Goal: Task Accomplishment & Management: Use online tool/utility

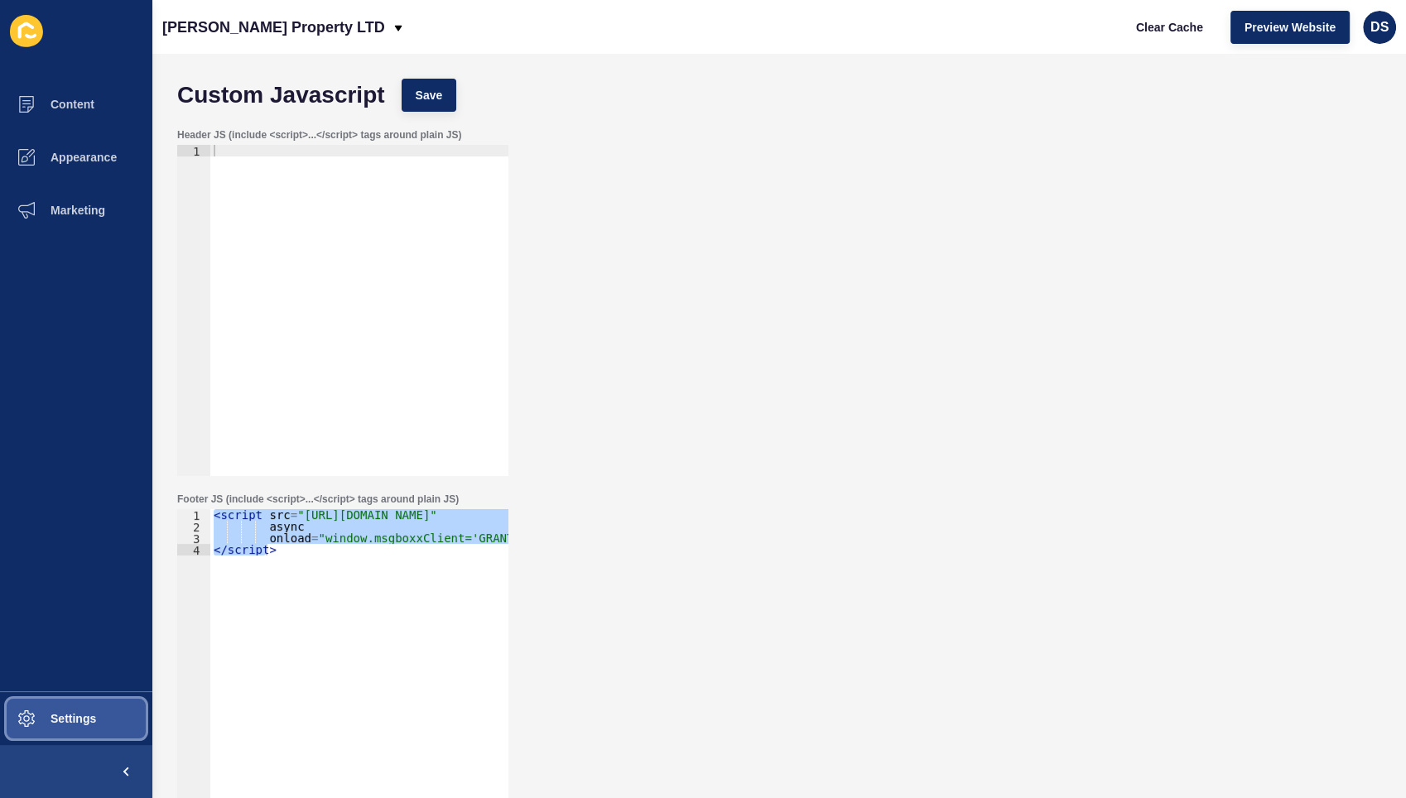
click at [65, 710] on button "Settings" at bounding box center [76, 718] width 152 height 53
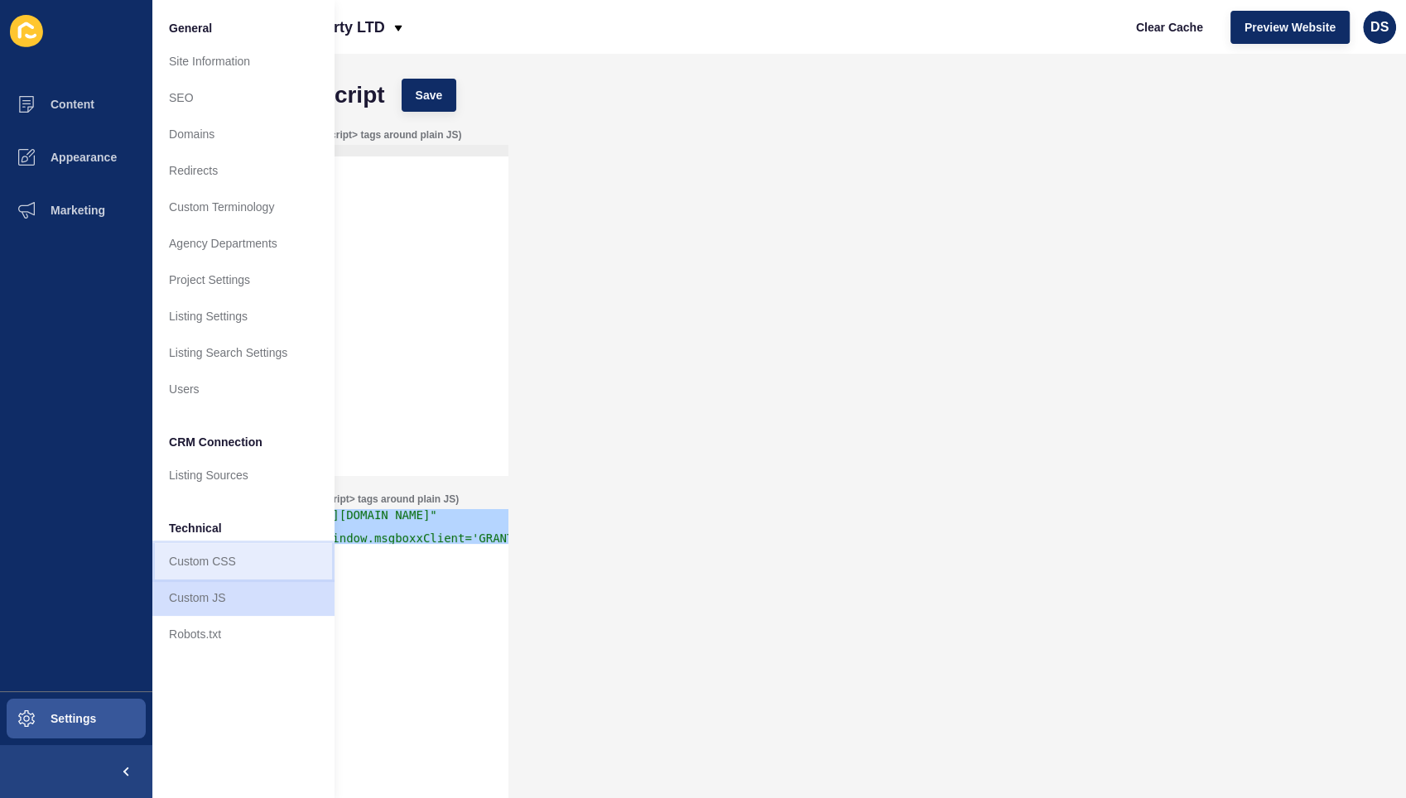
click at [242, 561] on link "Custom CSS" at bounding box center [243, 561] width 182 height 36
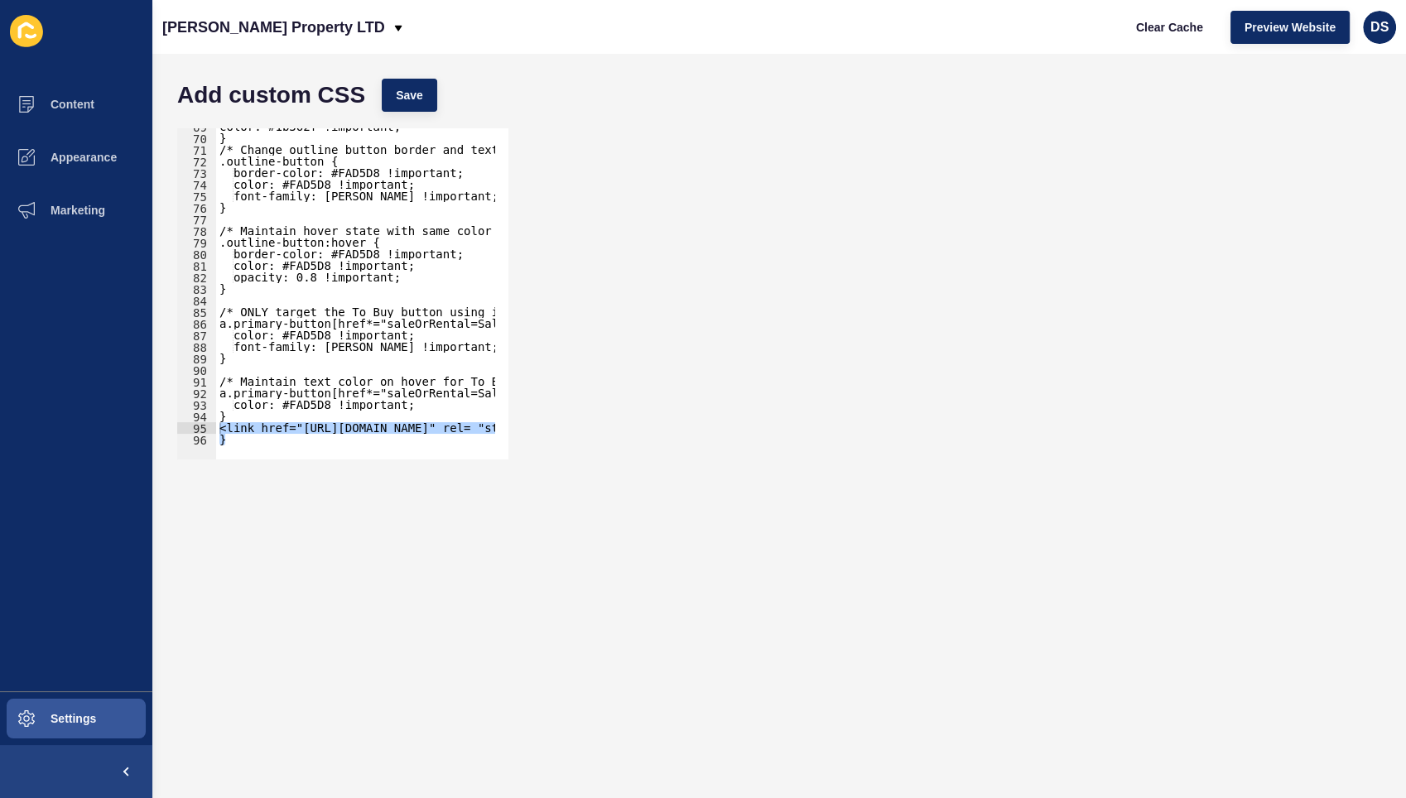
drag, startPoint x: 238, startPoint y: 444, endPoint x: 221, endPoint y: 425, distance: 25.2
click at [221, 425] on div "69 70 71 72 73 74 75 76 77 78 79 80 81 82 83 84 85 86 87 88 89 90 91 92 93 94 9…" at bounding box center [342, 293] width 331 height 331
click at [253, 434] on div "color: #1b362f !important; } /* Change outline button border and text color to …" at bounding box center [355, 293] width 278 height 331
drag, startPoint x: 253, startPoint y: 437, endPoint x: 210, endPoint y: 425, distance: 44.8
click at [210, 425] on div "} 69 70 71 72 73 74 75 76 77 78 79 80 81 82 83 84 85 86 87 88 89 90 91 92 93 94…" at bounding box center [342, 293] width 331 height 331
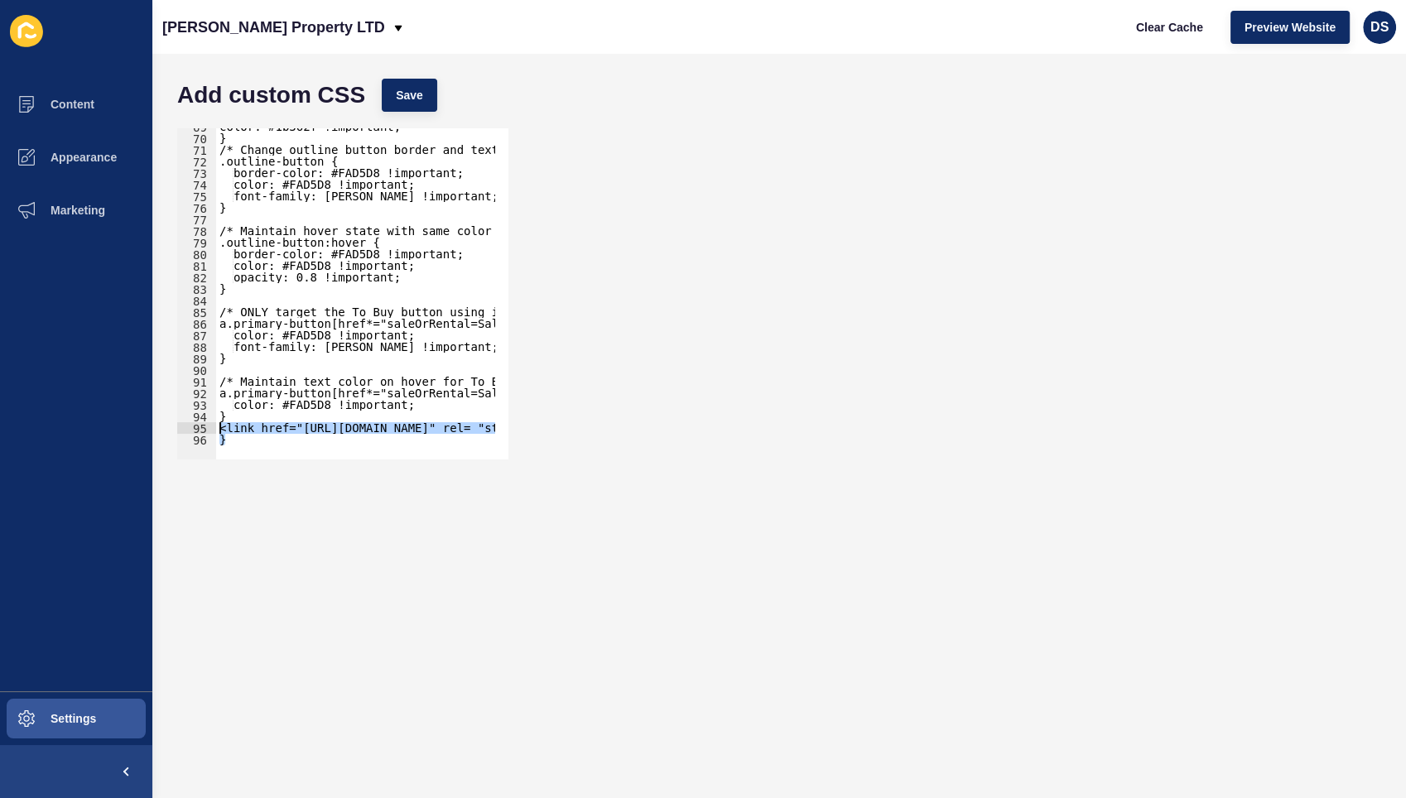
type textarea "<link href="[URL][DOMAIN_NAME]" rel= "stylesheet"> }"
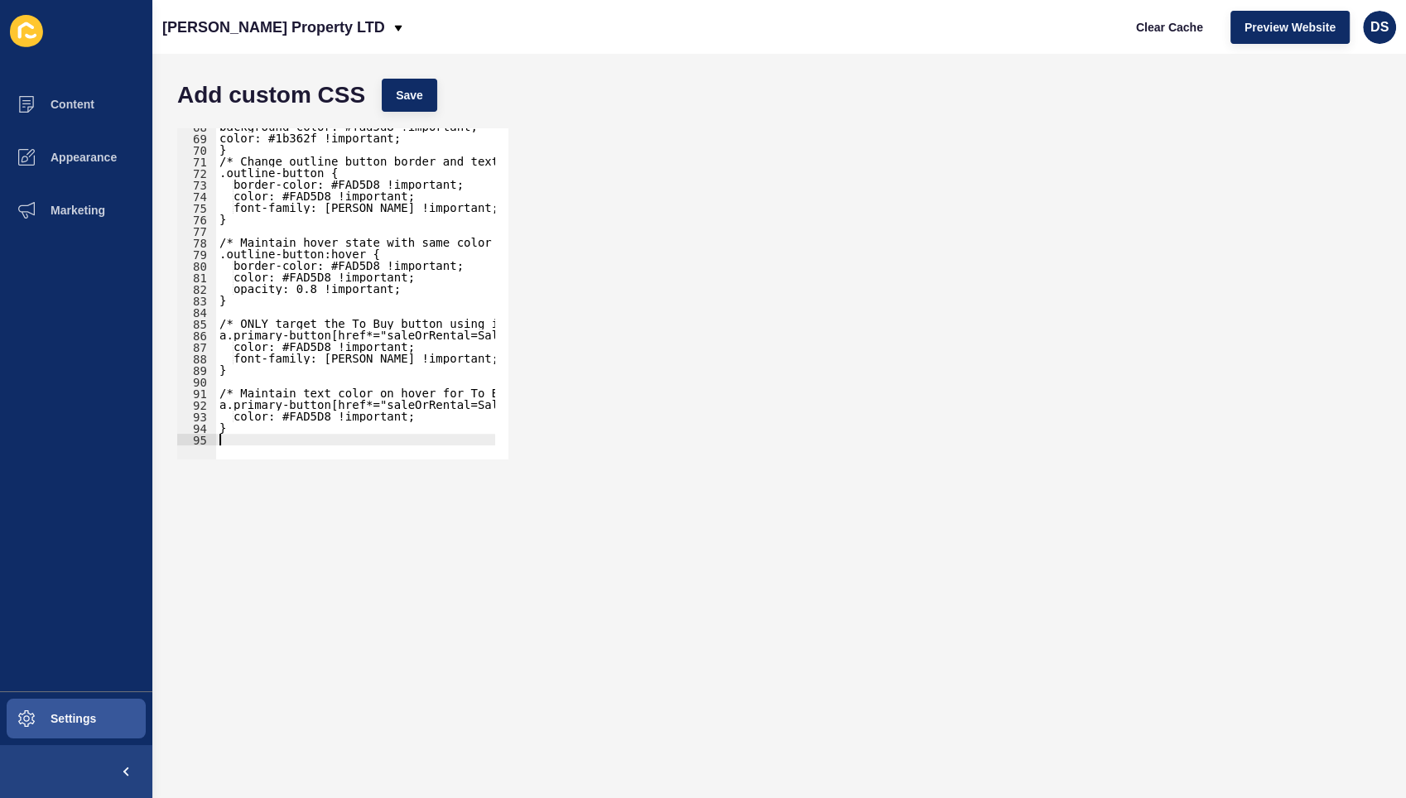
scroll to position [783, 0]
click at [67, 715] on span "Settings" at bounding box center [47, 718] width 99 height 13
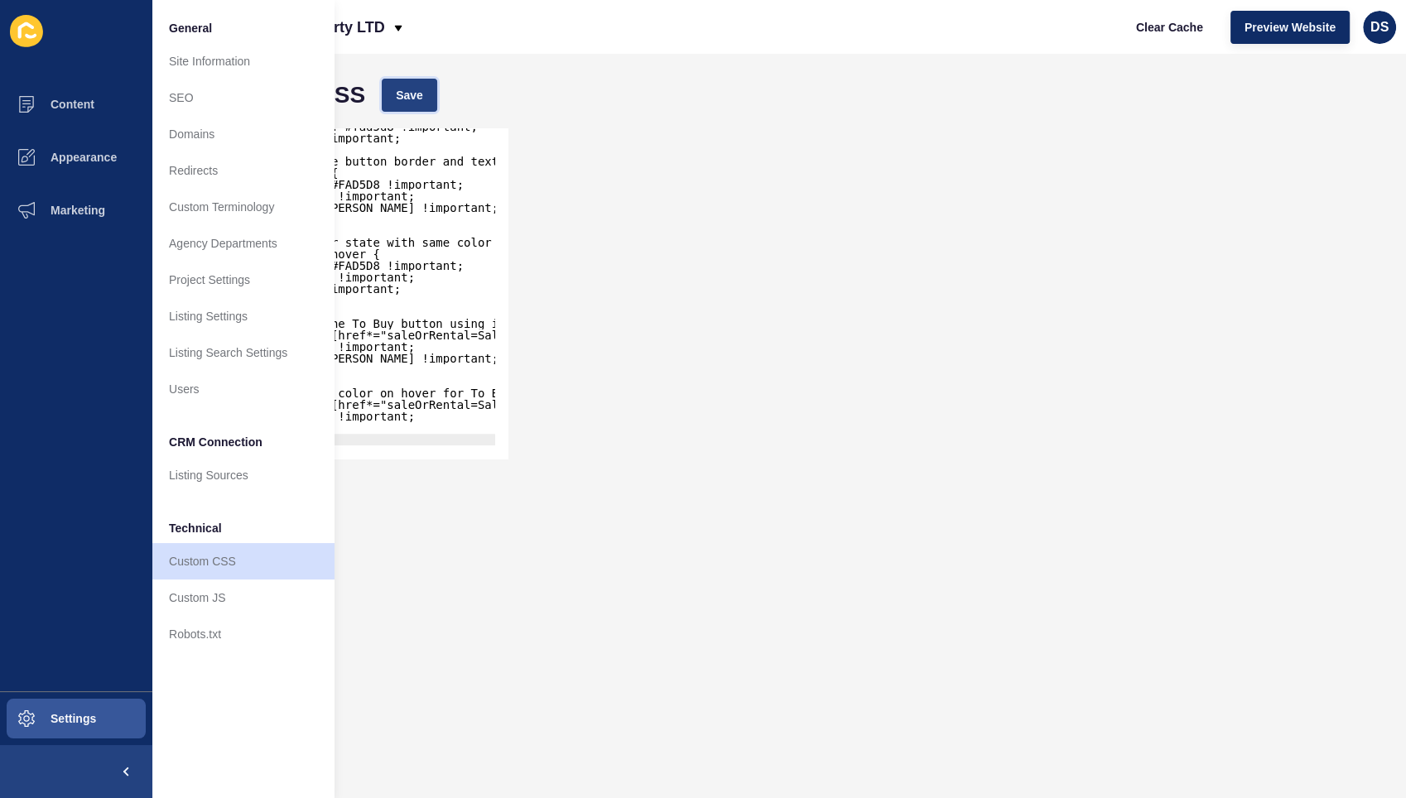
click at [385, 97] on button "Save" at bounding box center [409, 95] width 55 height 33
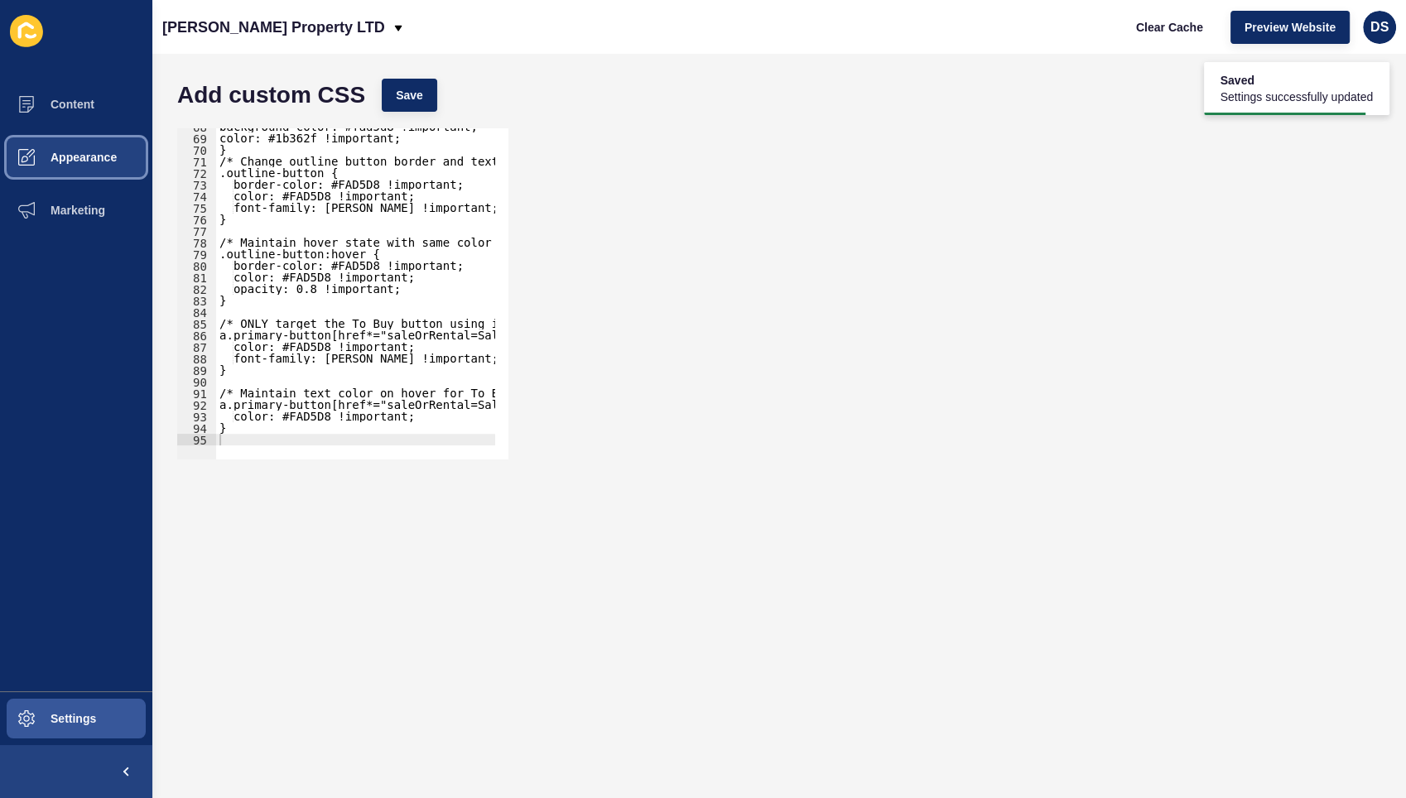
click at [73, 161] on span "Appearance" at bounding box center [57, 157] width 119 height 13
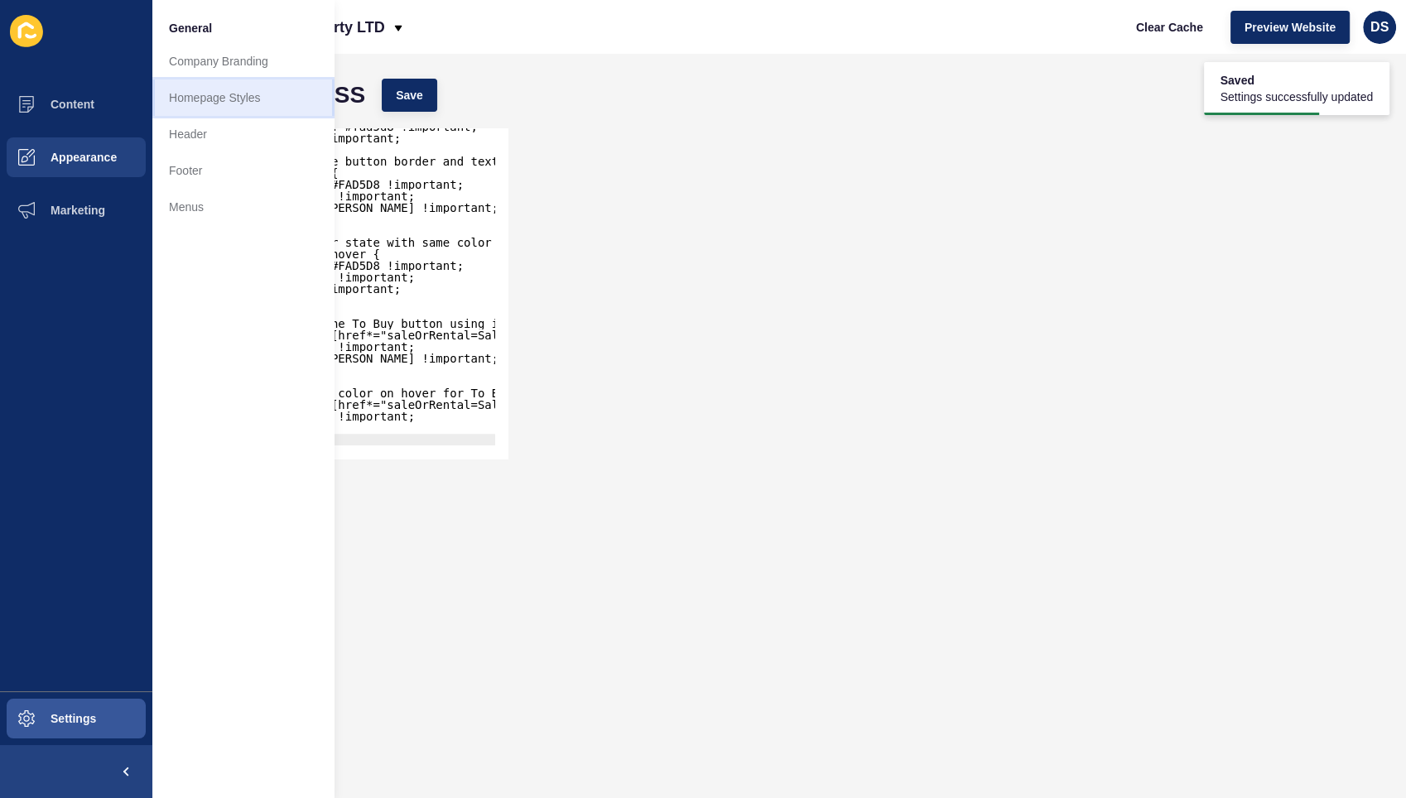
click at [243, 97] on link "Homepage Styles" at bounding box center [243, 97] width 182 height 36
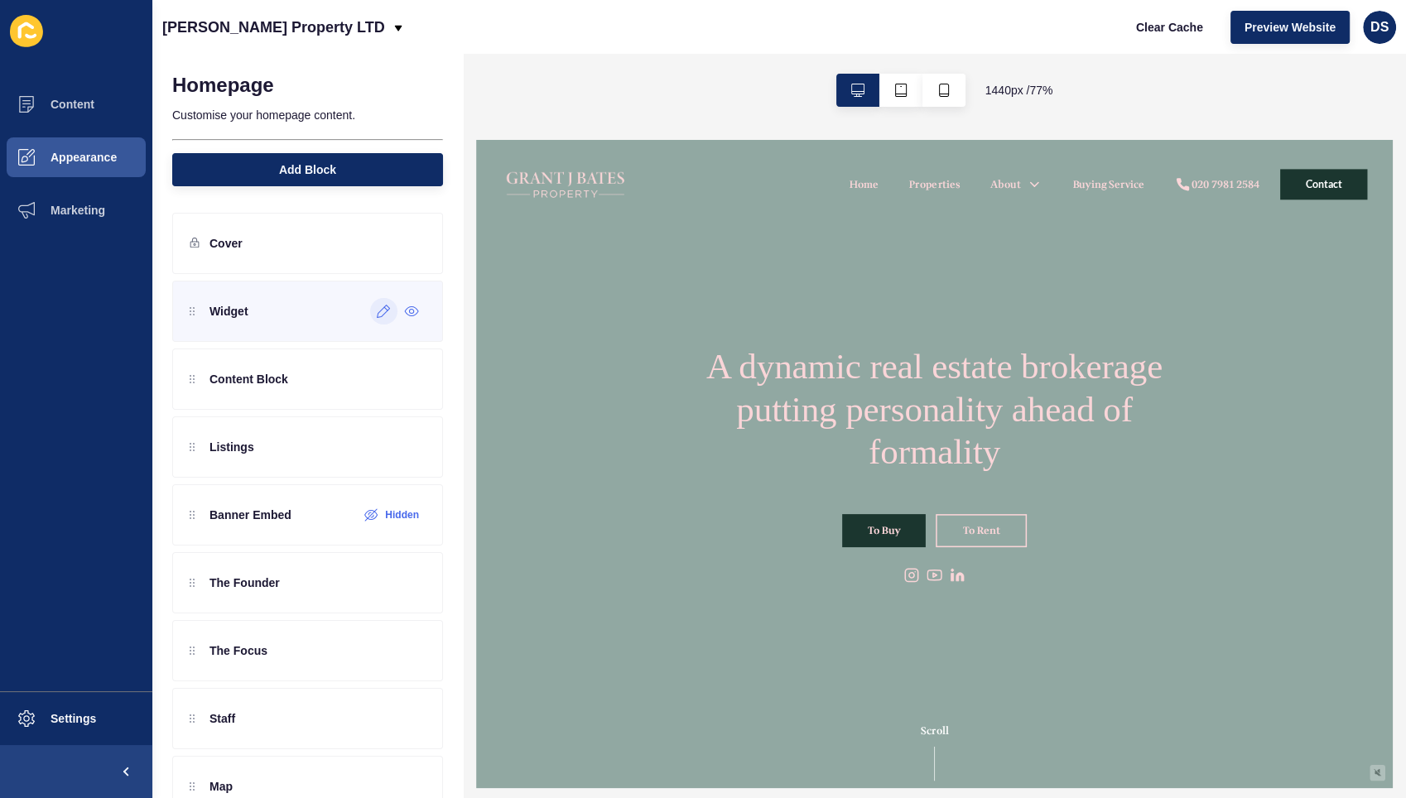
click at [377, 315] on icon at bounding box center [384, 311] width 14 height 13
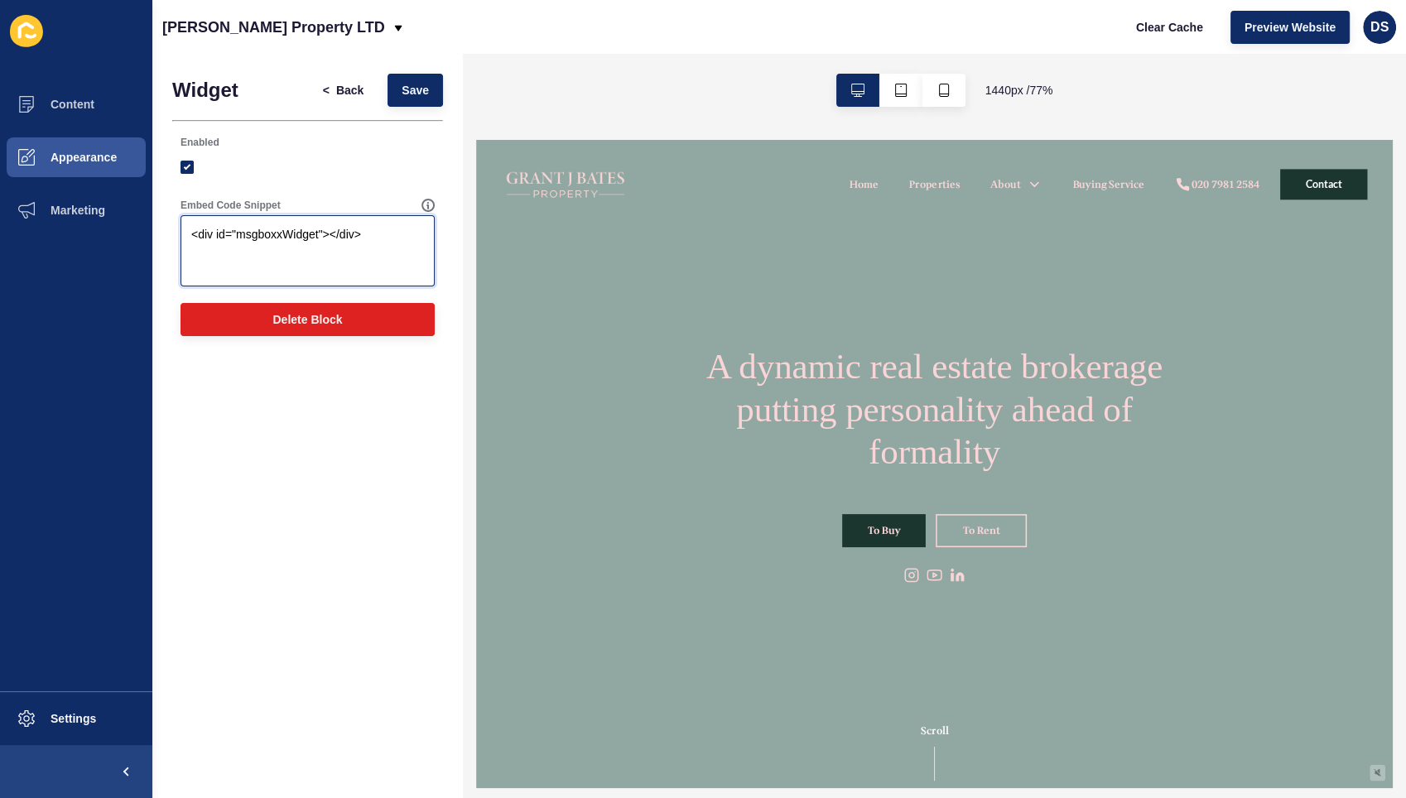
click at [388, 245] on textarea "<div id="msgboxxWidget"></div>" at bounding box center [307, 251] width 249 height 66
paste textarea "<link href="[URL][DOMAIN_NAME]" rel= "stylesheet"> }"
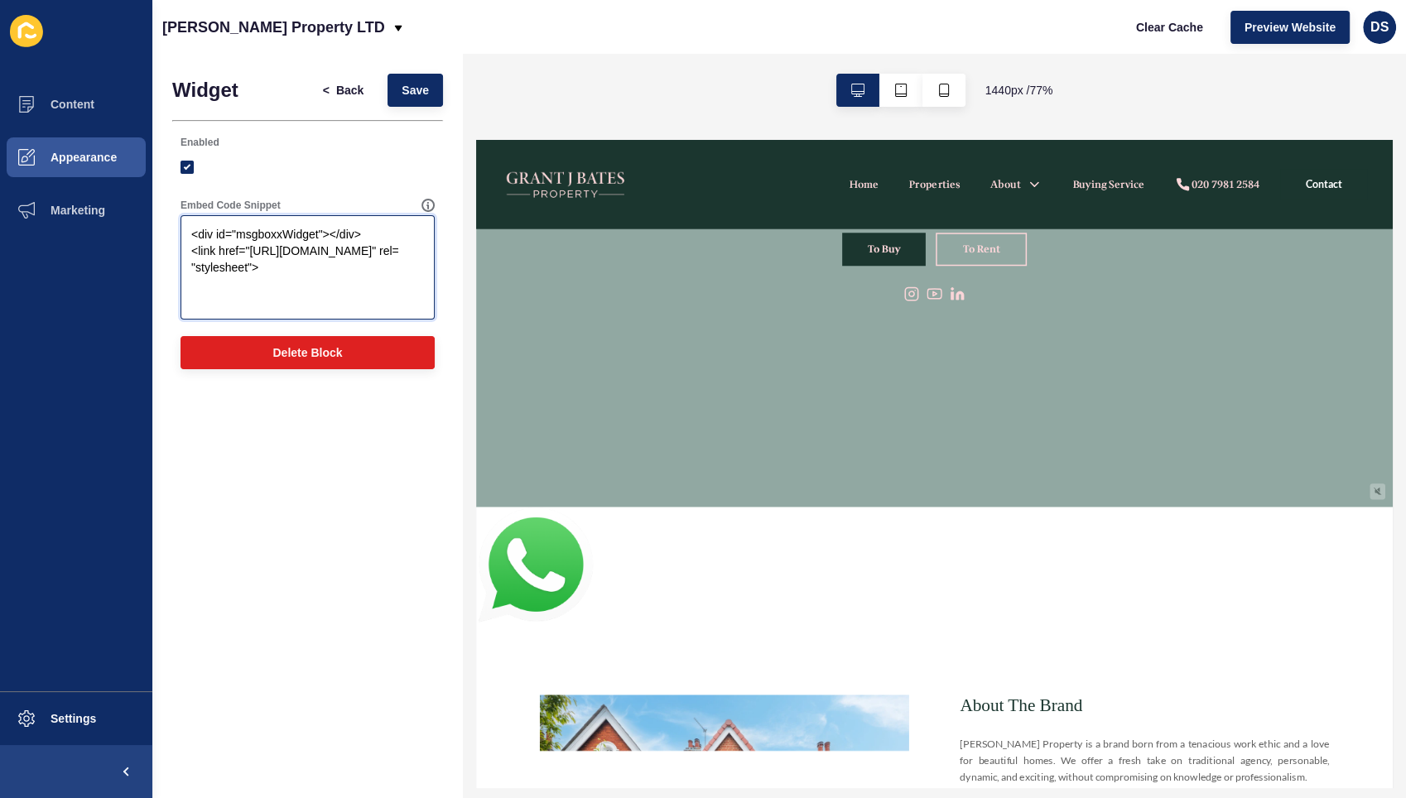
scroll to position [368, 0]
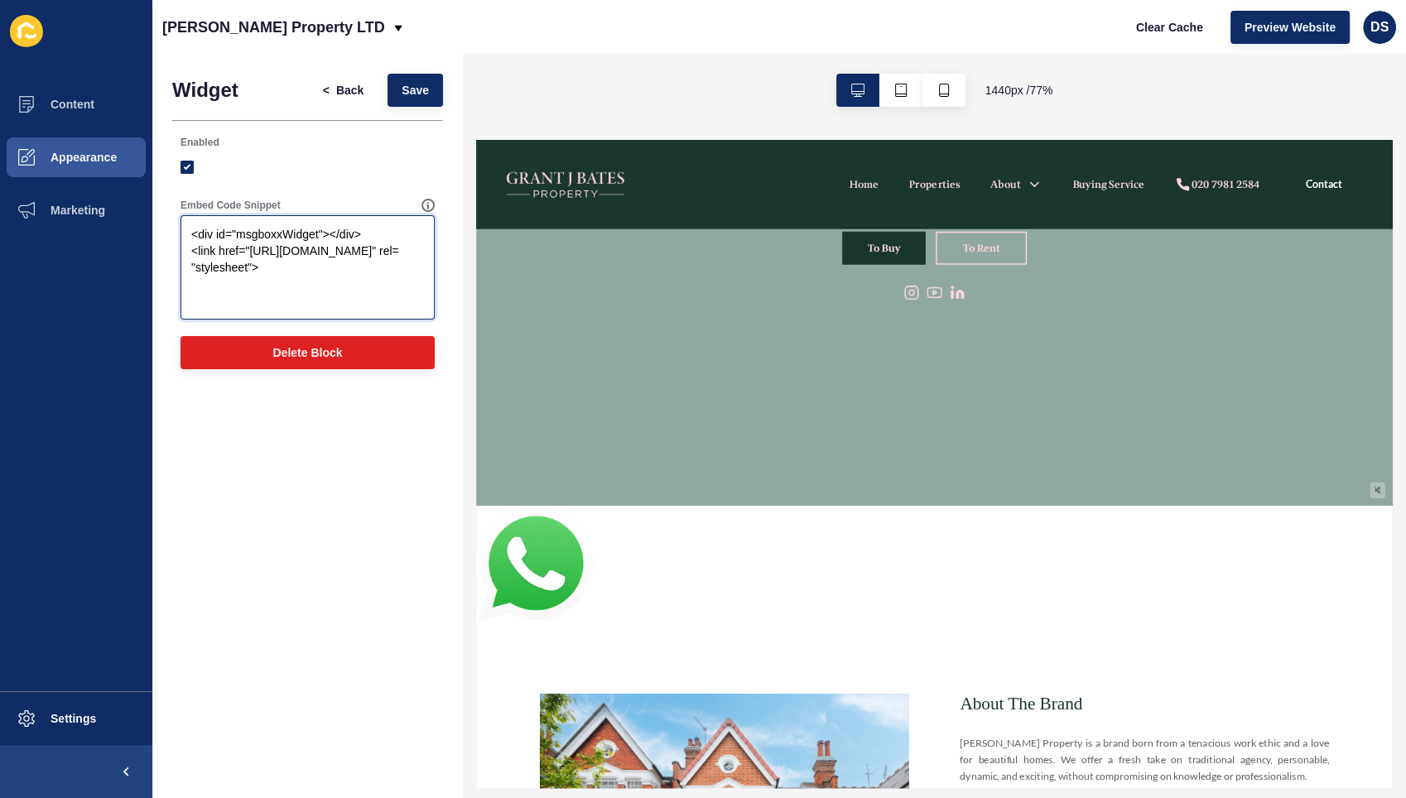
click at [392, 291] on textarea "<div id="msgboxxWidget"></div> <link href="[URL][DOMAIN_NAME]" rel= "stylesheet…" at bounding box center [307, 267] width 249 height 99
click at [392, 289] on textarea "<div id="msgboxxWidget"></div> <link href="[URL][DOMAIN_NAME]" rel= "stylesheet…" at bounding box center [307, 267] width 249 height 99
type textarea "<div id="msgboxxWidget"></div> <link href="[URL][DOMAIN_NAME]" rel= "stylesheet…"
click at [431, 98] on button "Save" at bounding box center [415, 90] width 55 height 33
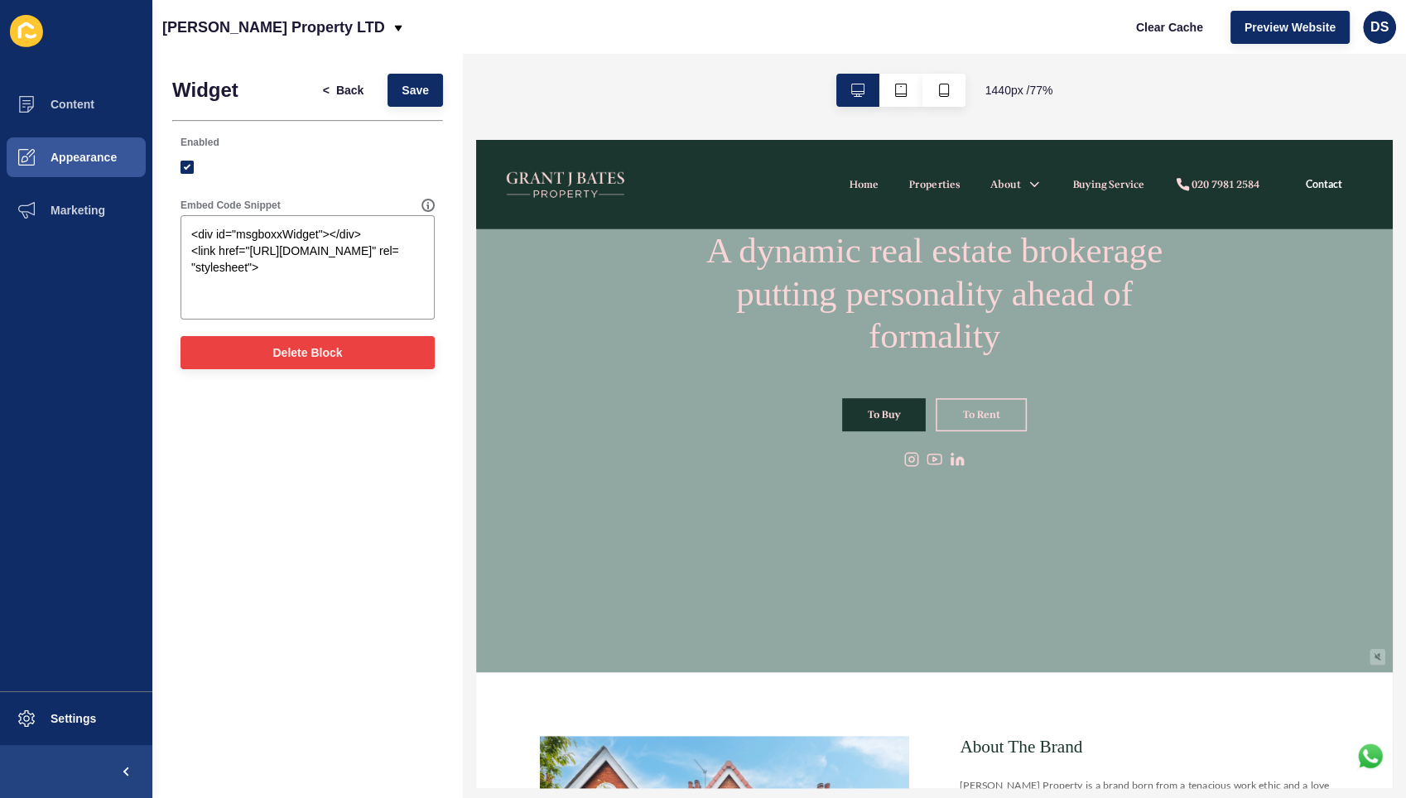
scroll to position [92, 0]
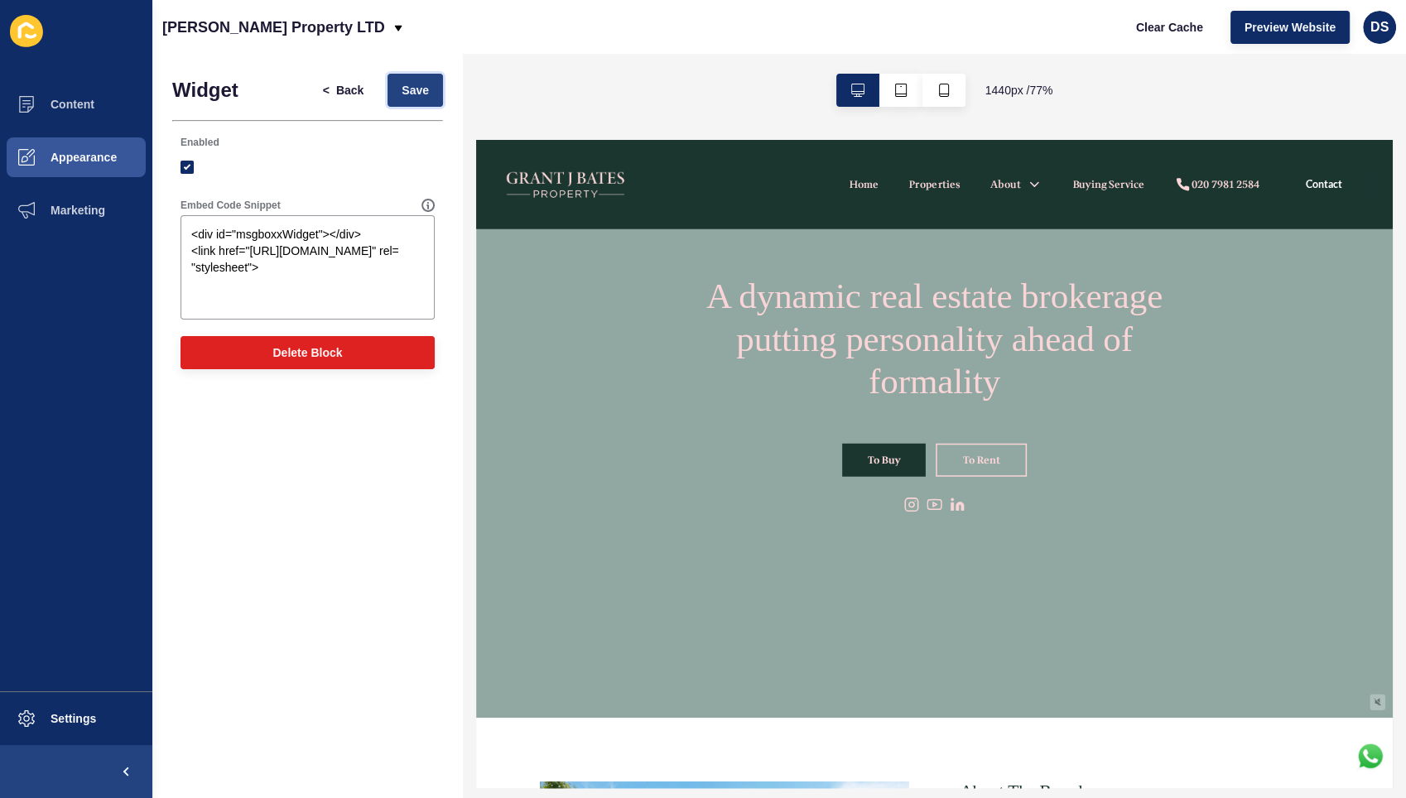
click at [416, 97] on span "Save" at bounding box center [415, 90] width 27 height 17
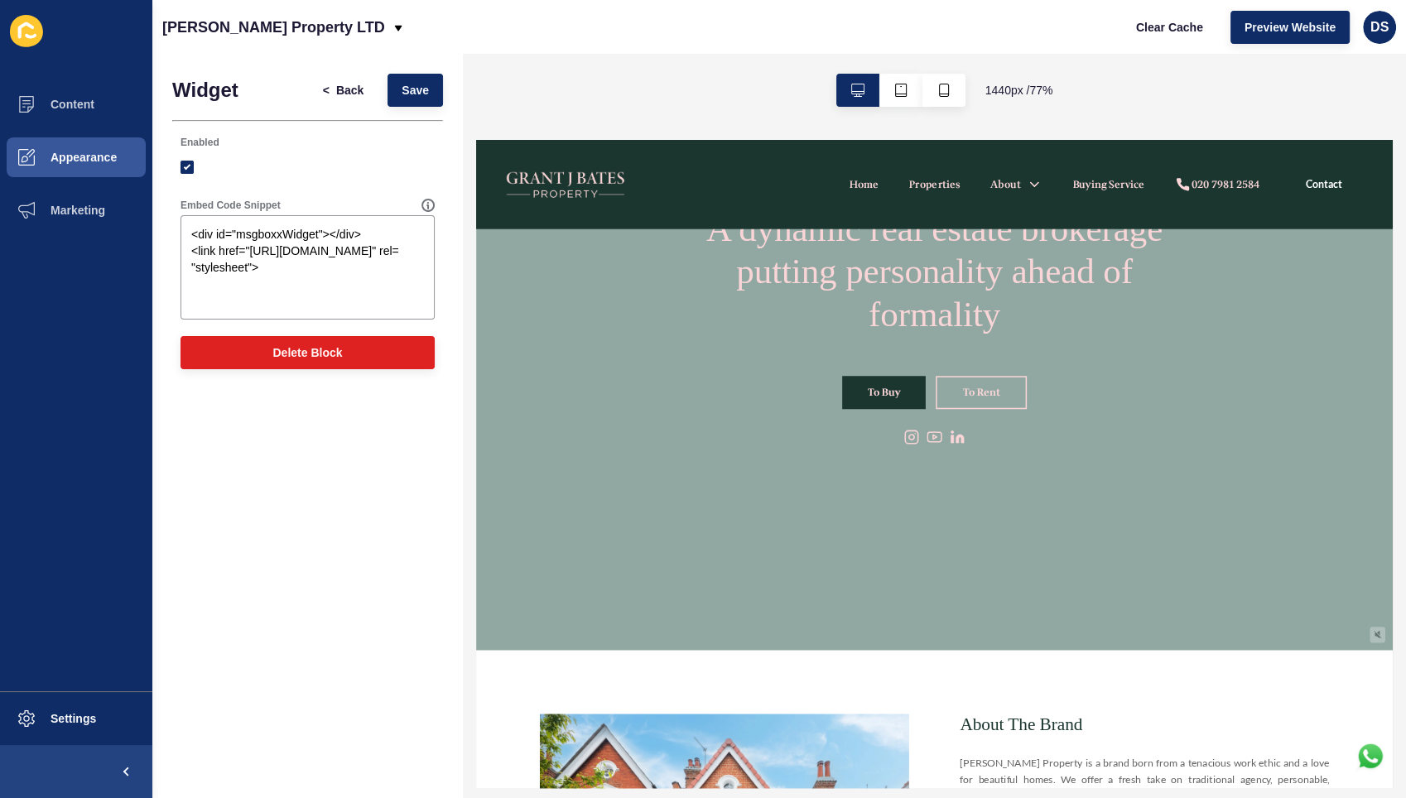
scroll to position [184, 0]
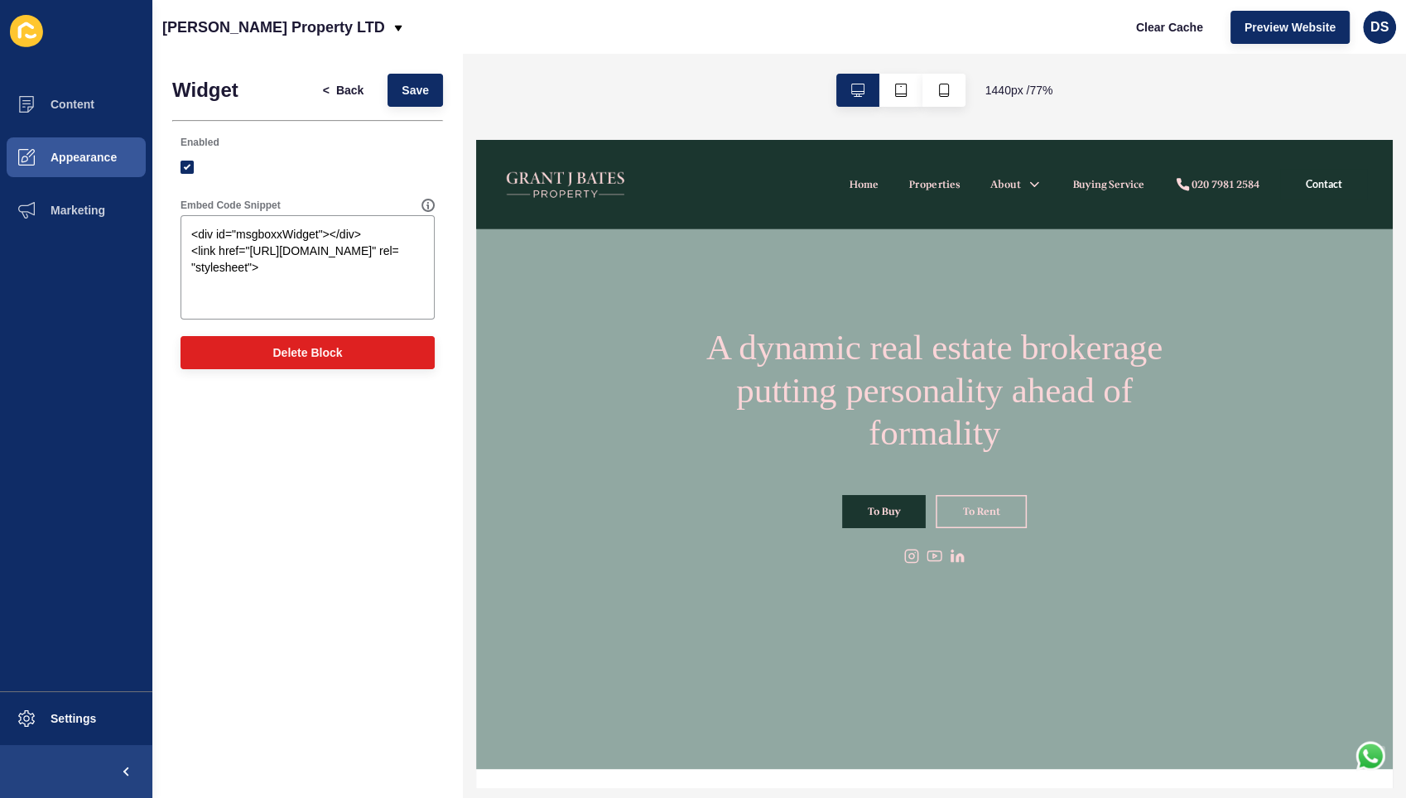
scroll to position [0, 0]
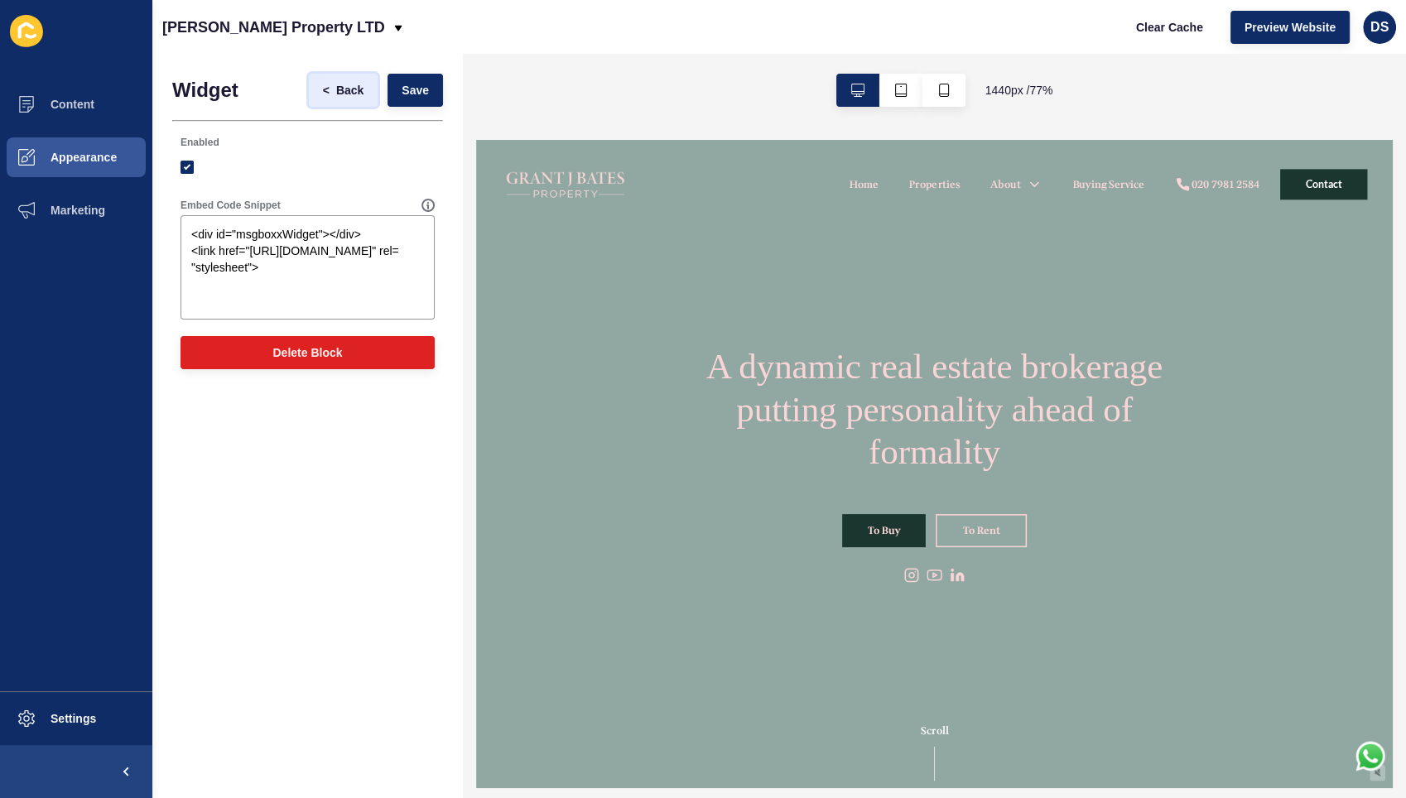
click at [359, 97] on span "Back" at bounding box center [349, 90] width 27 height 17
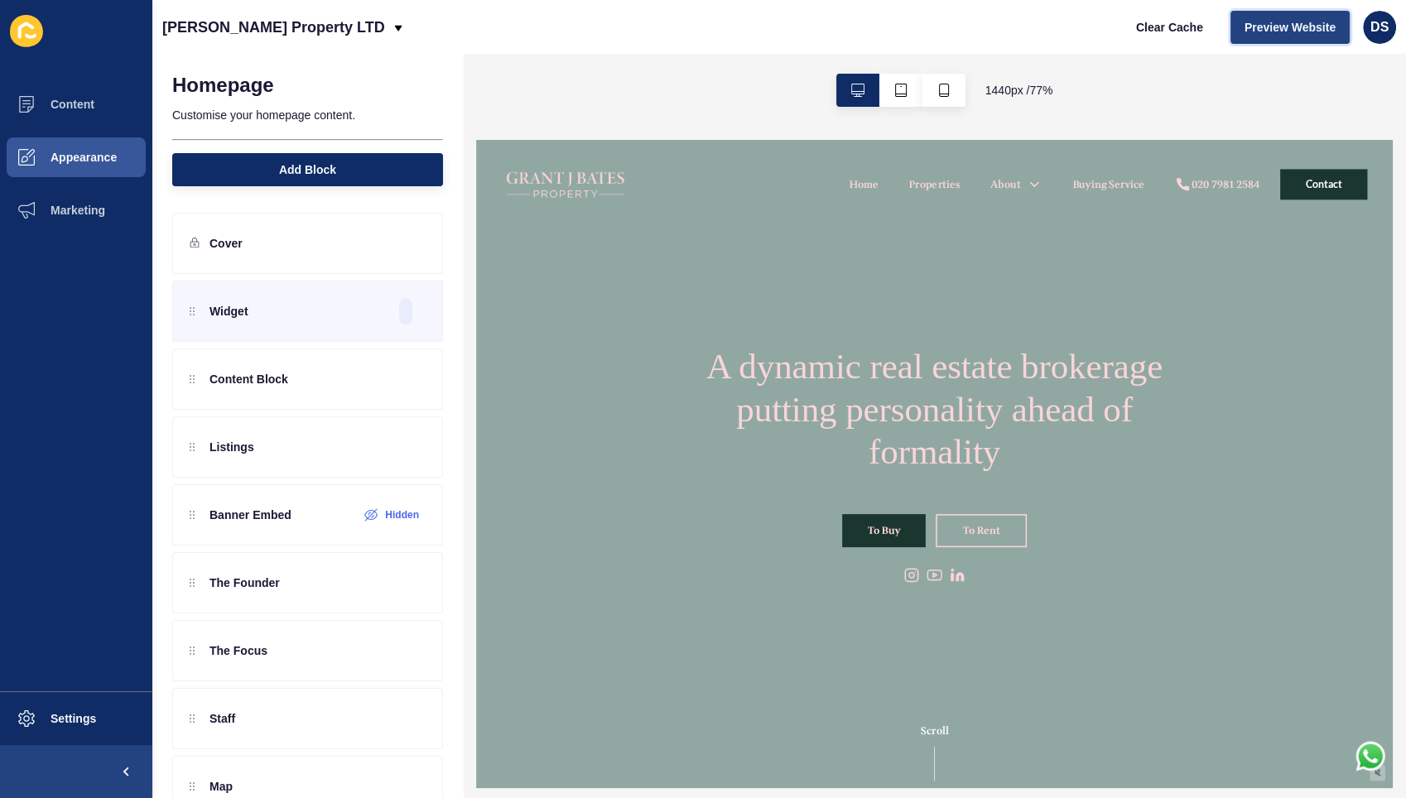
click at [1307, 29] on span "Preview Website" at bounding box center [1290, 27] width 91 height 17
click at [51, 716] on span "Settings" at bounding box center [47, 718] width 99 height 13
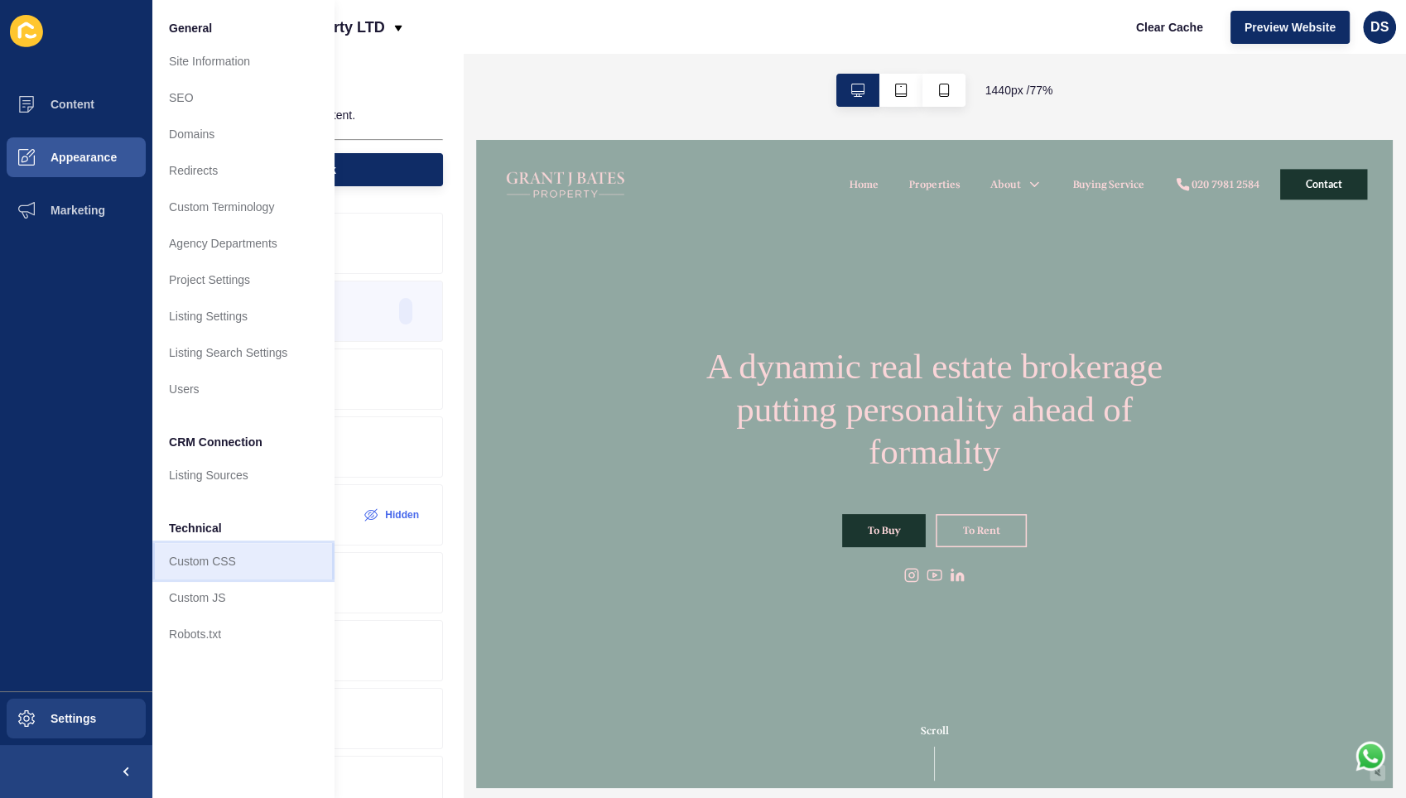
click at [224, 561] on link "Custom CSS" at bounding box center [243, 561] width 182 height 36
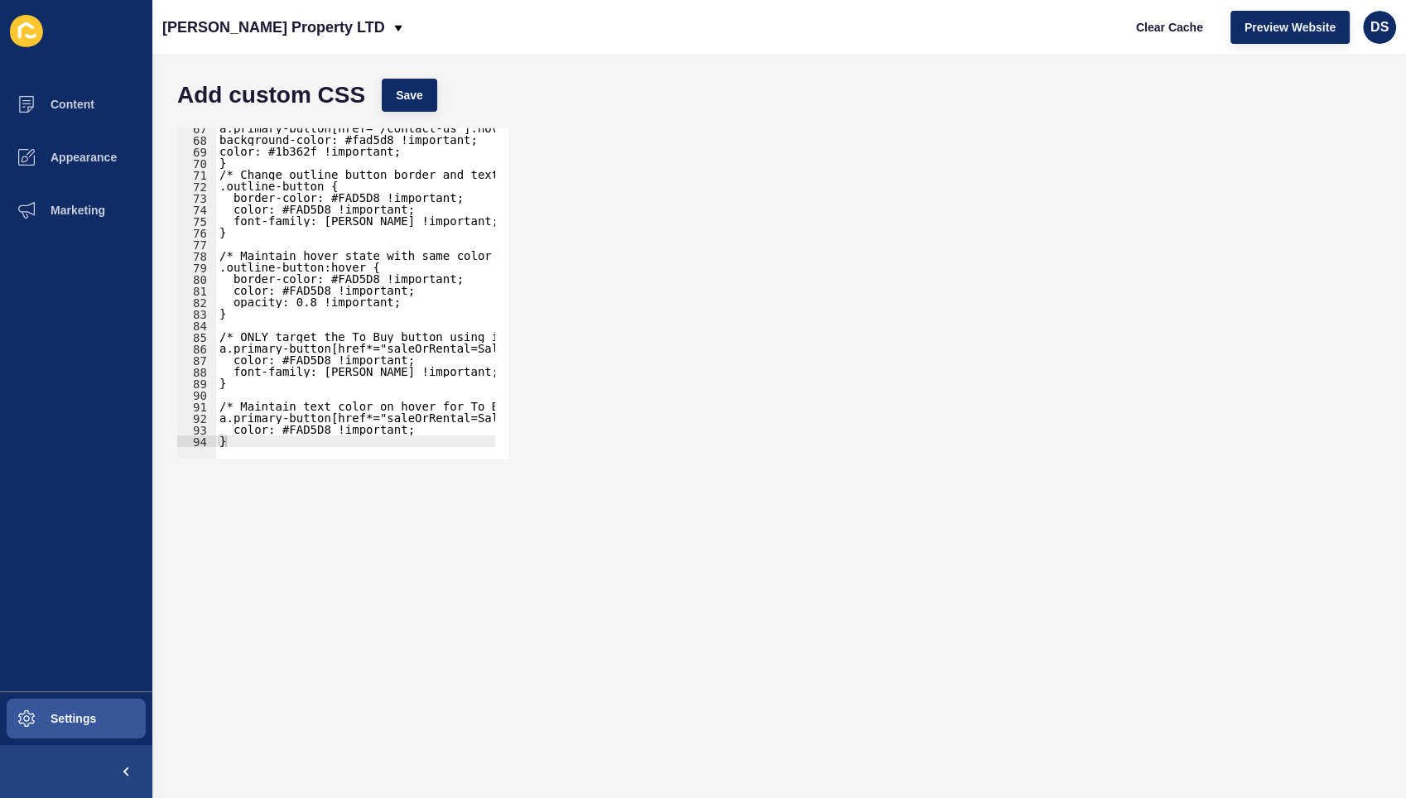
scroll to position [773, 0]
type textarea "}"
click at [263, 435] on div "a.primary-button[href="/contact-us"]:hover { background-color: #fad5d8 !importa…" at bounding box center [489, 291] width 546 height 340
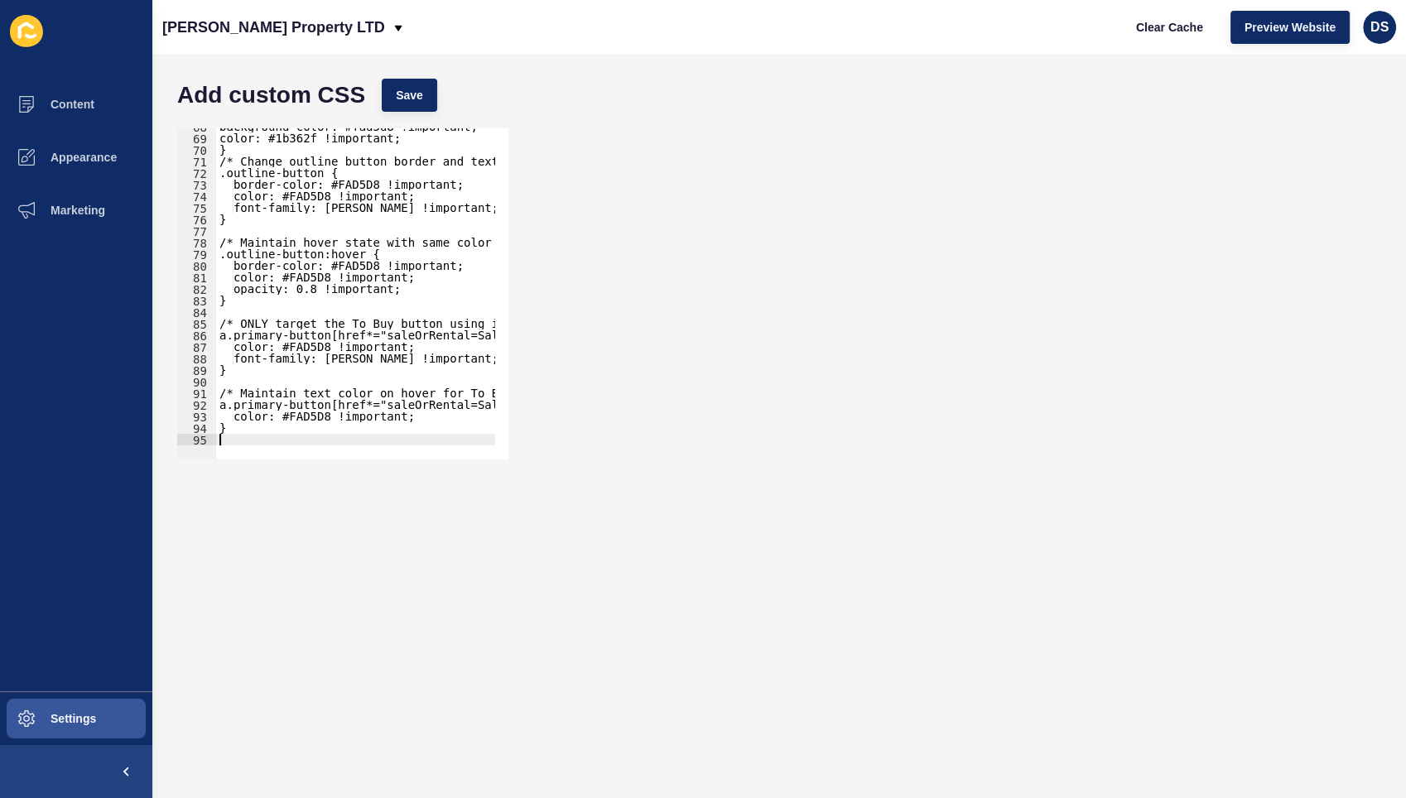
paste textarea "}"
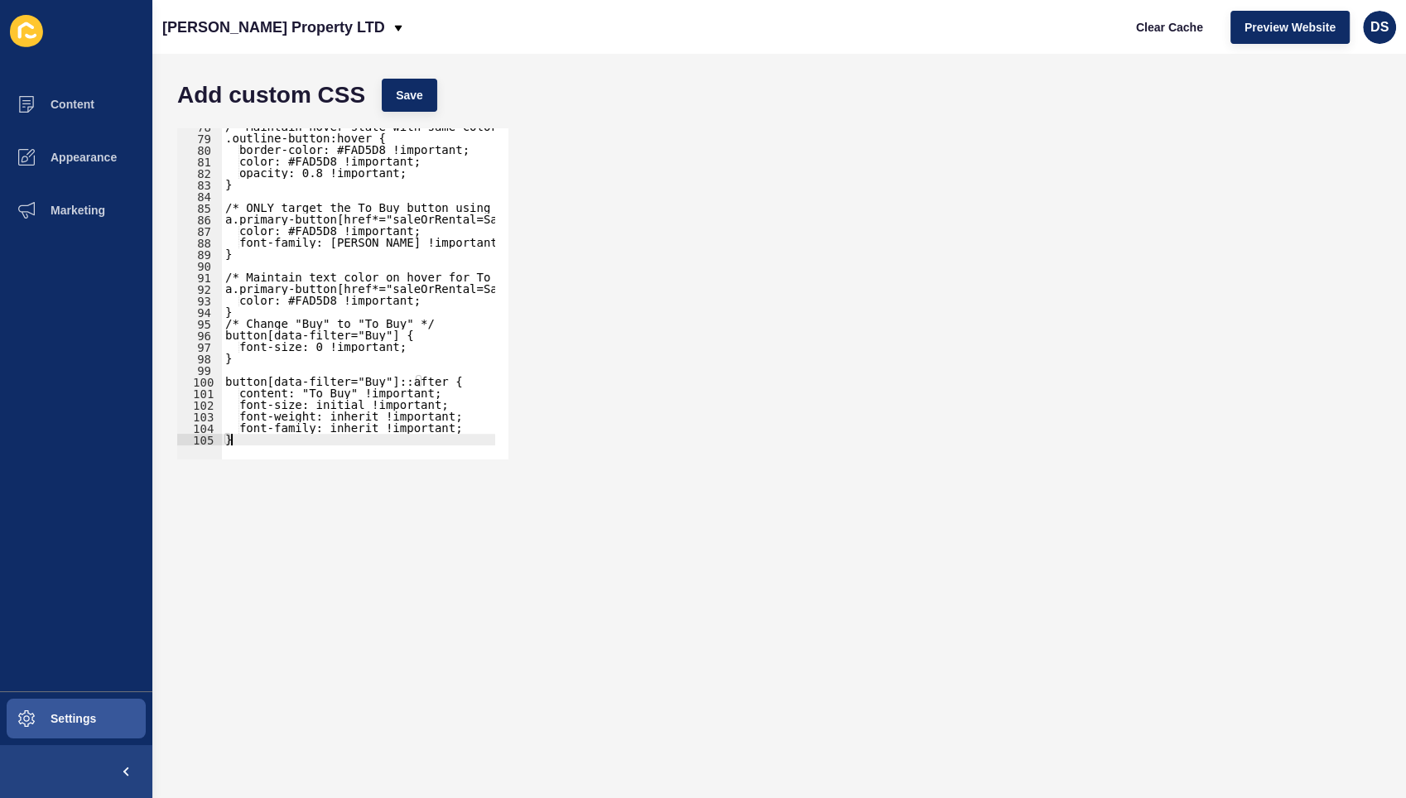
click at [228, 273] on div "/* Maintain hover state with same color scheme */ .outline-button:hover { borde…" at bounding box center [495, 291] width 546 height 340
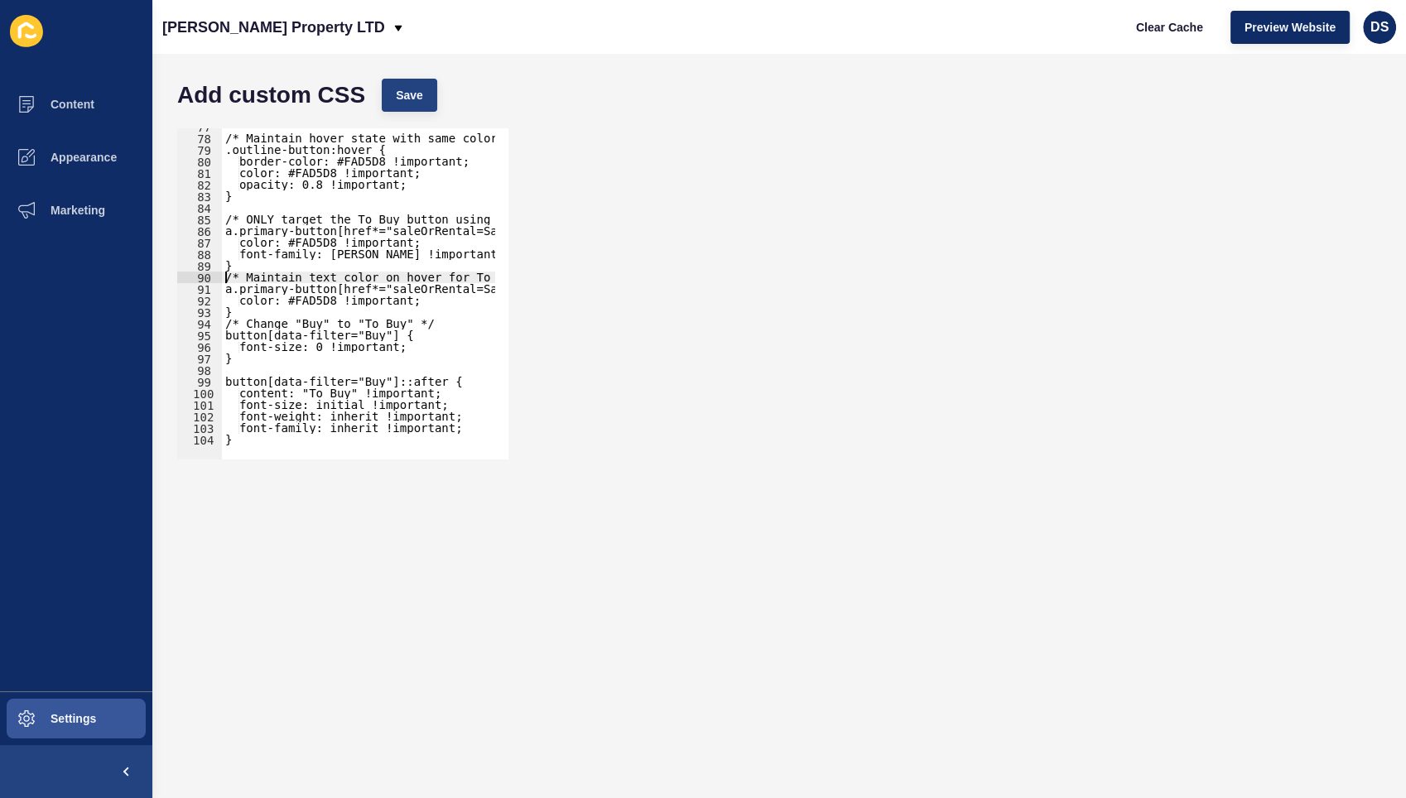
type textarea "/* Maintain text color on hover for To Buy button only */"
click at [409, 95] on span "Save" at bounding box center [409, 95] width 27 height 17
click at [1178, 26] on span "Clear Cache" at bounding box center [1169, 27] width 67 height 17
